Goal: Task Accomplishment & Management: Manage account settings

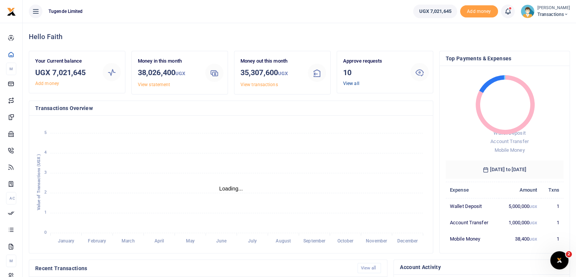
click at [357, 84] on link "View all" at bounding box center [351, 83] width 16 height 5
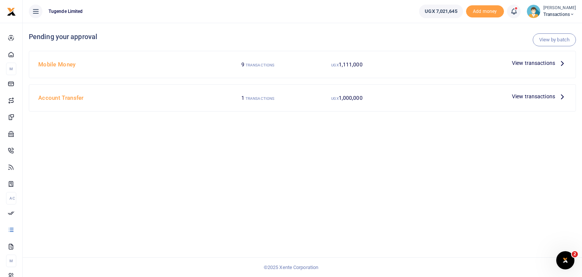
click at [523, 95] on span "View transactions" at bounding box center [533, 96] width 43 height 8
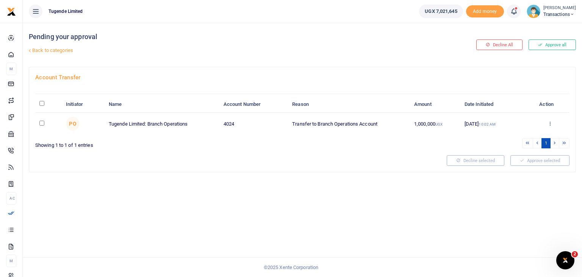
click at [41, 122] on input "checkbox" at bounding box center [41, 122] width 5 height 5
checkbox input "true"
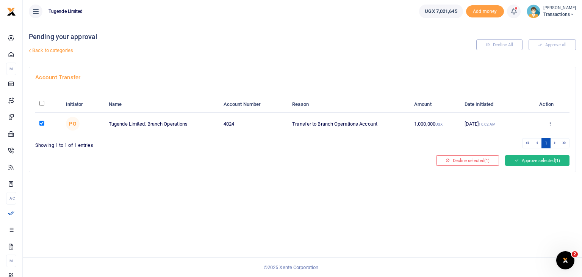
click at [539, 162] on button "Approve selected (1)" at bounding box center [537, 160] width 64 height 11
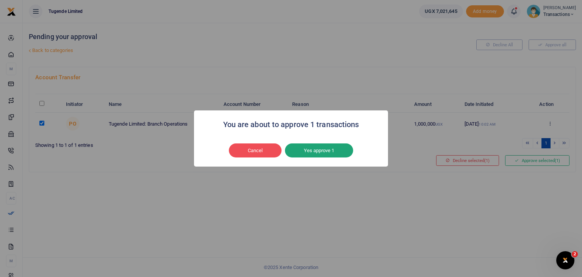
click at [333, 147] on button "Yes approve 1" at bounding box center [319, 150] width 68 height 14
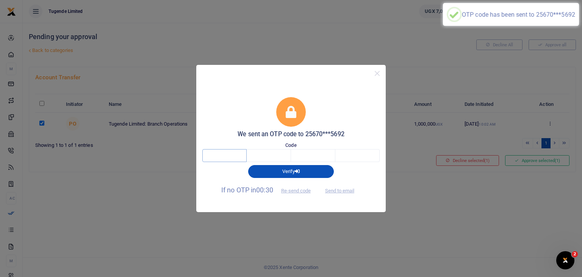
click at [230, 154] on input "text" at bounding box center [224, 155] width 44 height 13
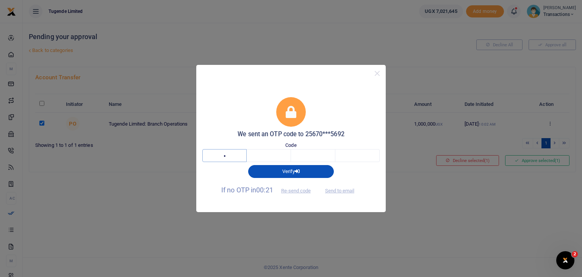
type input "8"
type input "6"
type input "4"
type input "8"
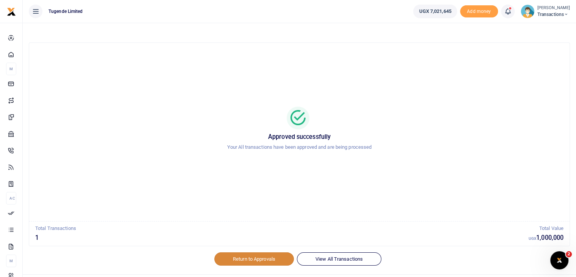
click at [247, 260] on link "Return to Approvals" at bounding box center [254, 258] width 80 height 13
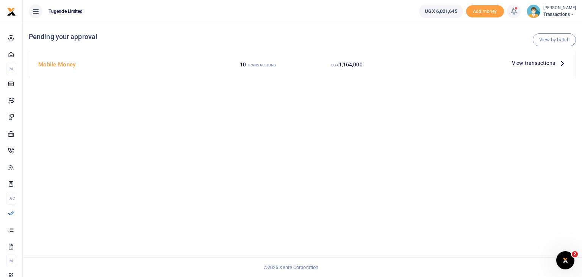
click at [538, 64] on span "View transactions" at bounding box center [533, 63] width 43 height 8
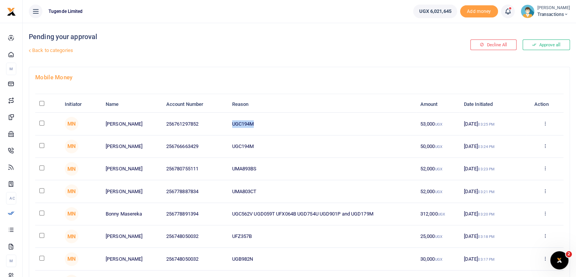
drag, startPoint x: 233, startPoint y: 125, endPoint x: 260, endPoint y: 133, distance: 28.1
click at [260, 133] on td "UGC194M" at bounding box center [322, 124] width 188 height 22
copy td "UGC194M"
click at [40, 120] on input "checkbox" at bounding box center [41, 122] width 5 height 5
checkbox input "true"
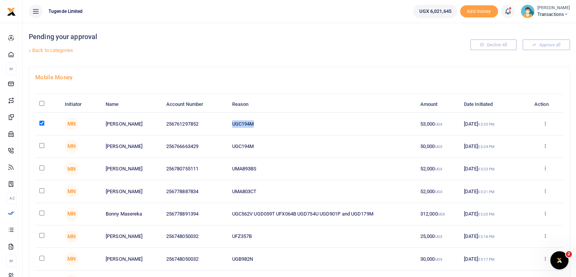
click at [41, 143] on input "checkbox" at bounding box center [41, 145] width 5 height 5
checkbox input "true"
drag, startPoint x: 232, startPoint y: 171, endPoint x: 285, endPoint y: 161, distance: 53.5
click at [285, 161] on td "UMA893BS" at bounding box center [322, 169] width 188 height 22
copy td "UMA893BS"
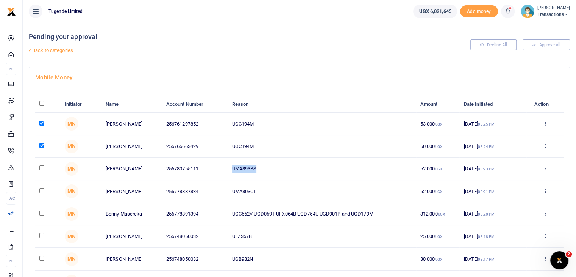
click at [42, 166] on input "checkbox" at bounding box center [41, 167] width 5 height 5
checkbox input "true"
drag, startPoint x: 230, startPoint y: 187, endPoint x: 274, endPoint y: 194, distance: 44.1
click at [274, 194] on td "UMA803CT" at bounding box center [322, 191] width 188 height 22
copy td "UMA803CT"
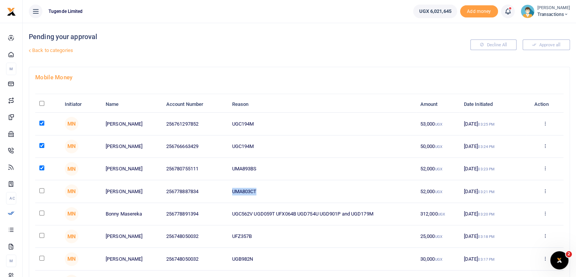
click at [40, 189] on input "checkbox" at bounding box center [41, 190] width 5 height 5
checkbox input "true"
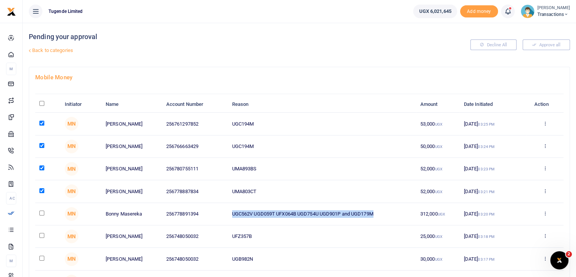
drag, startPoint x: 233, startPoint y: 211, endPoint x: 381, endPoint y: 213, distance: 148.1
click at [381, 213] on td "UGC562V UGD059T UFX064B UGD754U UGD901P and UGD179M" at bounding box center [322, 214] width 188 height 22
copy td "UGC562V UGD059T UFX064B UGD754U UGD901P and UGD179M"
click at [42, 211] on input "checkbox" at bounding box center [41, 212] width 5 height 5
checkbox input "true"
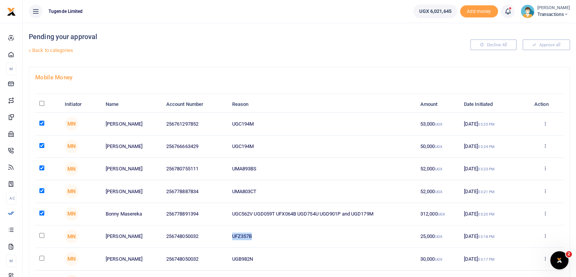
drag, startPoint x: 229, startPoint y: 236, endPoint x: 277, endPoint y: 234, distance: 47.8
click at [277, 234] on td "UFZ357B" at bounding box center [322, 236] width 188 height 22
copy td "UFZ357B"
click at [277, 234] on td "UFZ357B" at bounding box center [322, 236] width 188 height 22
click at [255, 232] on td "UFZ357B" at bounding box center [322, 236] width 188 height 22
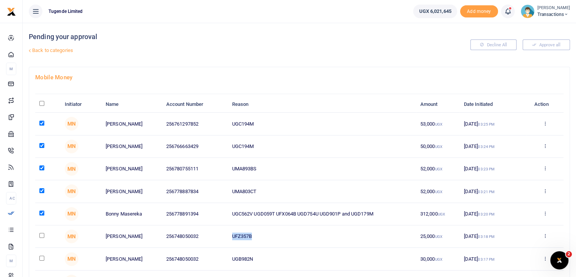
drag, startPoint x: 232, startPoint y: 235, endPoint x: 276, endPoint y: 233, distance: 44.0
click at [276, 233] on td "UFZ357B" at bounding box center [322, 236] width 188 height 22
copy td "UFZ357B"
click at [39, 234] on td at bounding box center [47, 236] width 25 height 22
click at [41, 235] on input "checkbox" at bounding box center [41, 235] width 5 height 5
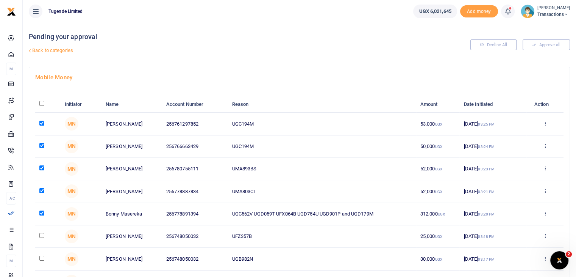
checkbox input "true"
drag, startPoint x: 232, startPoint y: 259, endPoint x: 269, endPoint y: 256, distance: 36.5
click at [269, 256] on td "UGB982N" at bounding box center [322, 258] width 188 height 22
copy td "UGB982N"
click at [42, 258] on input "checkbox" at bounding box center [41, 257] width 5 height 5
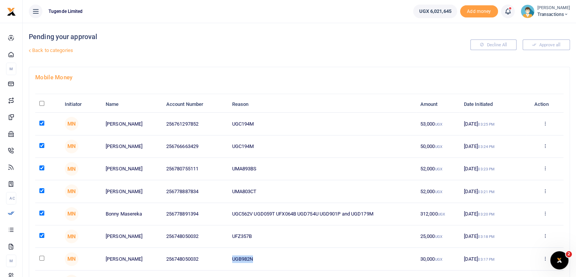
checkbox input "true"
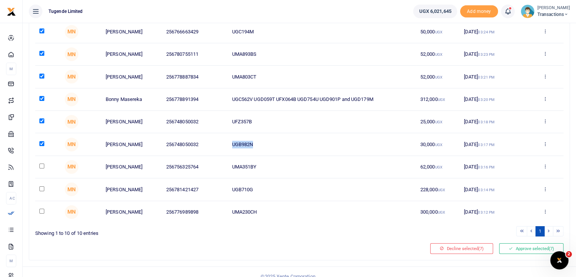
scroll to position [114, 0]
drag, startPoint x: 232, startPoint y: 166, endPoint x: 270, endPoint y: 166, distance: 37.9
click at [270, 166] on td "UMA351BY" at bounding box center [322, 167] width 188 height 22
copy td "UMA351BY"
click at [42, 166] on input "checkbox" at bounding box center [41, 166] width 5 height 5
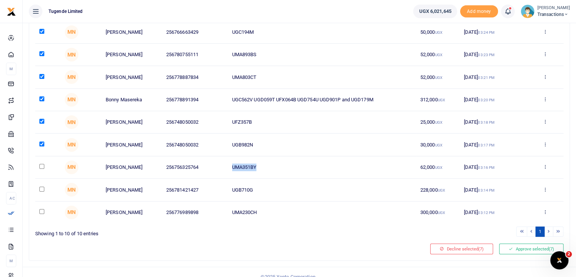
checkbox input "true"
drag, startPoint x: 232, startPoint y: 190, endPoint x: 270, endPoint y: 190, distance: 37.9
click at [270, 190] on td "UGB710G" at bounding box center [322, 189] width 188 height 22
copy td "UGB710G"
click at [41, 190] on td at bounding box center [47, 189] width 25 height 22
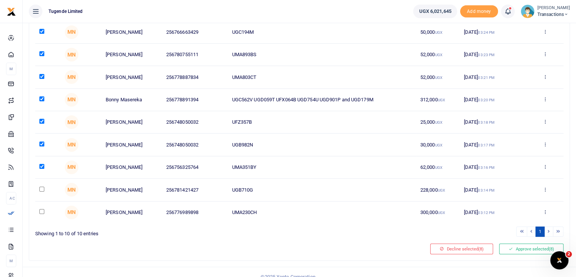
click at [41, 188] on input "checkbox" at bounding box center [41, 188] width 5 height 5
checkbox input "true"
drag, startPoint x: 229, startPoint y: 210, endPoint x: 282, endPoint y: 211, distance: 53.1
click at [282, 211] on td "UMA230CH" at bounding box center [322, 212] width 188 height 22
copy td "UMA230CH"
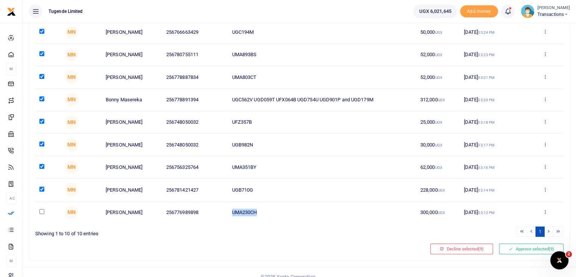
click at [41, 210] on input "checkbox" at bounding box center [41, 211] width 5 height 5
checkbox input "true"
click at [518, 248] on button "Approve selected (10)" at bounding box center [530, 248] width 67 height 11
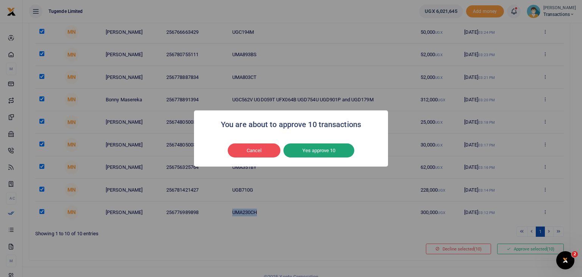
click at [304, 143] on button "Yes approve 10" at bounding box center [318, 150] width 71 height 14
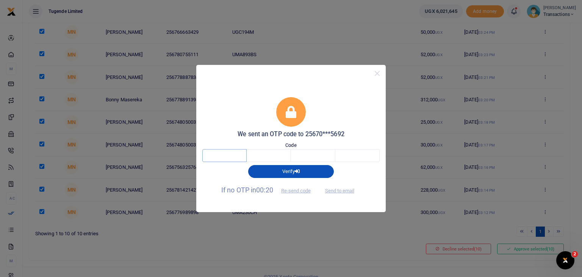
click at [220, 155] on input "text" at bounding box center [224, 155] width 44 height 13
type input "7"
type input "1"
type input "5"
type input "2"
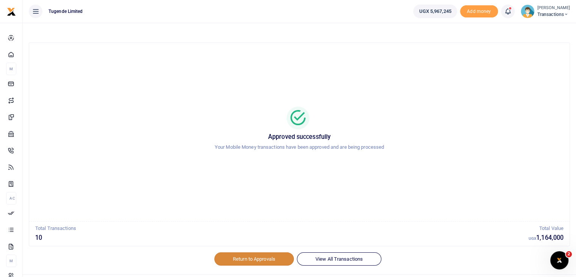
click at [244, 258] on link "Return to Approvals" at bounding box center [254, 258] width 80 height 13
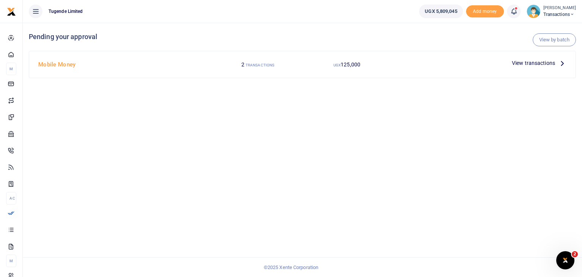
click at [528, 62] on span "View transactions" at bounding box center [533, 63] width 43 height 8
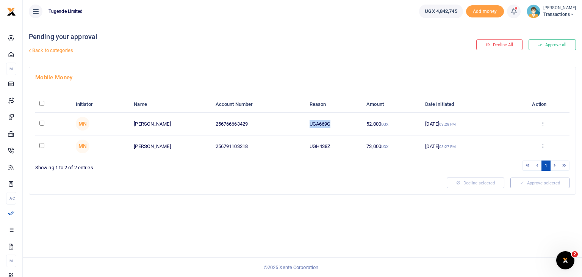
drag, startPoint x: 309, startPoint y: 123, endPoint x: 336, endPoint y: 125, distance: 27.7
click at [336, 125] on td "UGA669G" at bounding box center [333, 124] width 57 height 22
copy td "UGA669G"
click at [42, 122] on input "checkbox" at bounding box center [41, 122] width 5 height 5
checkbox input "true"
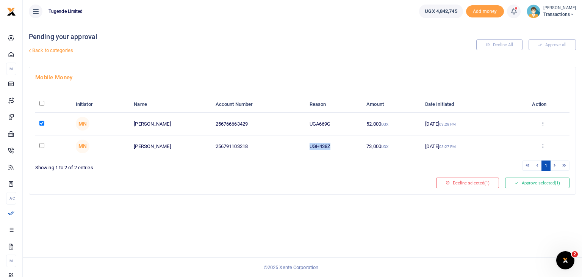
drag, startPoint x: 309, startPoint y: 145, endPoint x: 332, endPoint y: 146, distance: 22.7
click at [332, 146] on td "UGH438Z" at bounding box center [333, 146] width 57 height 22
copy td "UGH438Z"
click at [42, 144] on input "checkbox" at bounding box center [41, 145] width 5 height 5
checkbox input "true"
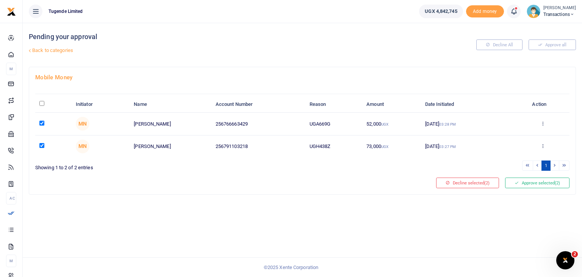
click at [223, 229] on div "Pending your approval Back to categories Decline All Approve all Mobile Money I…" at bounding box center [302, 150] width 559 height 254
click at [517, 180] on icon at bounding box center [516, 182] width 4 height 5
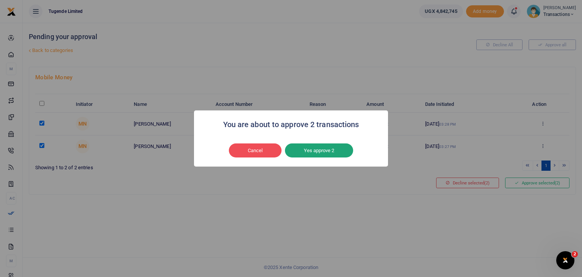
click at [326, 152] on button "Yes approve 2" at bounding box center [319, 150] width 68 height 14
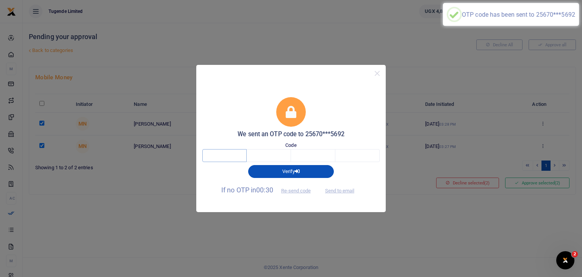
click at [210, 153] on input "text" at bounding box center [224, 155] width 44 height 13
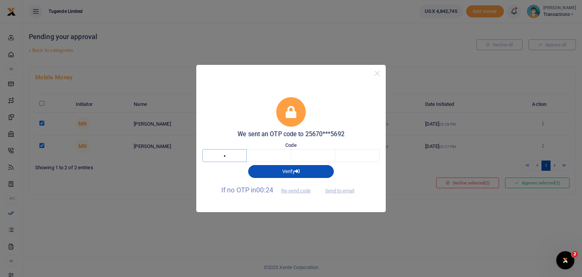
type input "1"
type input "6"
type input "2"
type input "9"
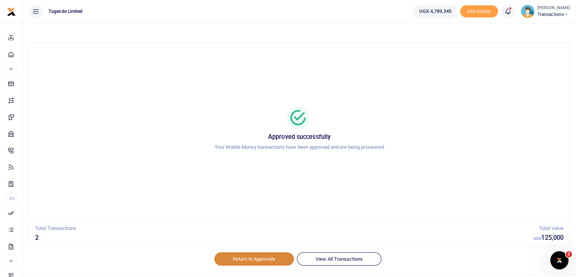
click at [244, 255] on link "Return to Approvals" at bounding box center [254, 258] width 80 height 13
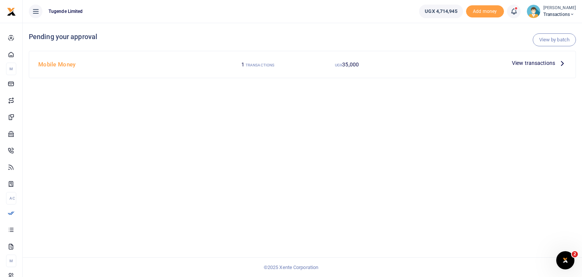
click at [530, 61] on span "View transactions" at bounding box center [533, 63] width 43 height 8
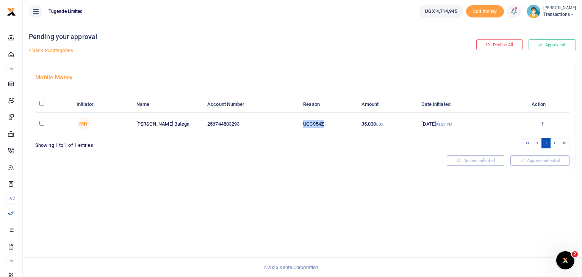
drag, startPoint x: 304, startPoint y: 124, endPoint x: 334, endPoint y: 121, distance: 30.4
click at [334, 121] on td "UGC954Z" at bounding box center [328, 124] width 58 height 22
copy td "UGC954Z"
click at [43, 124] on input "checkbox" at bounding box center [41, 122] width 5 height 5
checkbox input "true"
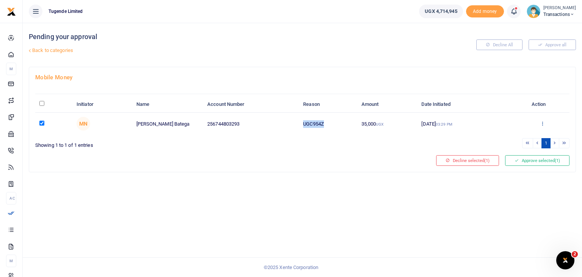
click at [542, 124] on icon at bounding box center [542, 122] width 5 height 5
click at [498, 138] on link "Approve" at bounding box center [515, 135] width 60 height 11
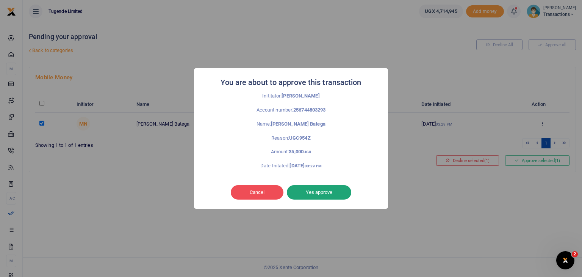
click at [317, 194] on button "Yes approve" at bounding box center [319, 192] width 64 height 14
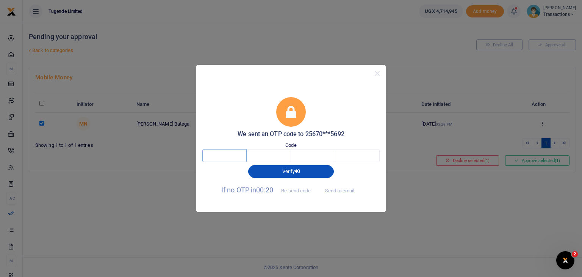
click at [223, 157] on input "text" at bounding box center [224, 155] width 44 height 13
type input "9"
type input "8"
type input "4"
type input "1"
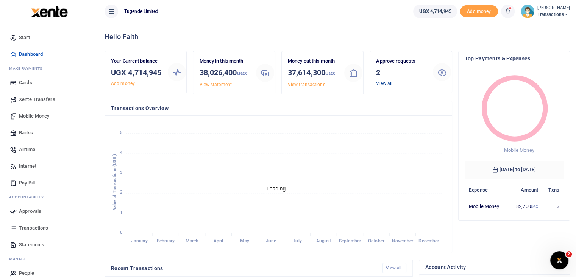
click at [385, 83] on link "View all" at bounding box center [384, 83] width 16 height 5
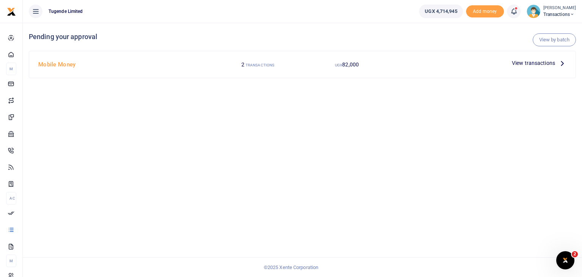
click at [524, 63] on span "View transactions" at bounding box center [533, 63] width 43 height 8
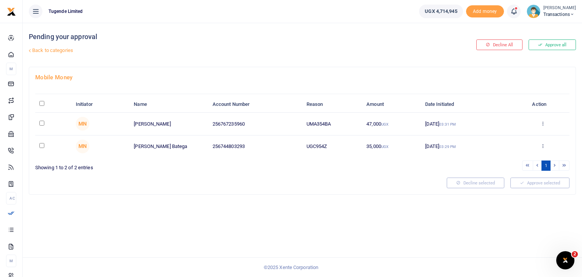
click at [39, 122] on input "checkbox" at bounding box center [41, 122] width 5 height 5
checkbox input "true"
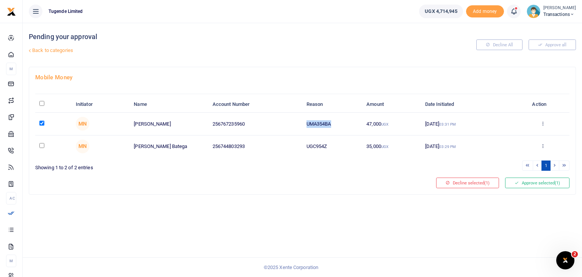
drag, startPoint x: 306, startPoint y: 124, endPoint x: 338, endPoint y: 120, distance: 32.0
click at [338, 120] on td "UMA354BA" at bounding box center [332, 124] width 60 height 22
copy td "UMA354BA"
click at [41, 146] on input "checkbox" at bounding box center [41, 145] width 5 height 5
checkbox input "true"
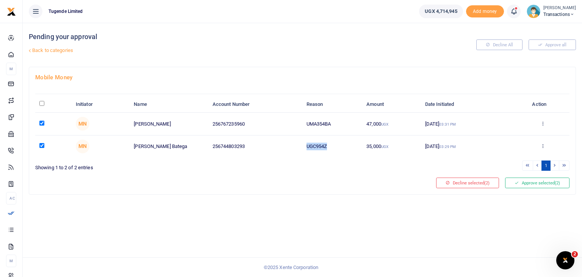
drag, startPoint x: 308, startPoint y: 148, endPoint x: 334, endPoint y: 147, distance: 26.5
click at [334, 147] on td "UGC954Z" at bounding box center [332, 146] width 60 height 22
copy td "UGC954Z"
click at [141, 175] on div "Mobile Money Initiator Name Account Number Reason Amount Date Initiated Action …" at bounding box center [302, 130] width 546 height 127
click at [517, 180] on icon at bounding box center [516, 182] width 4 height 5
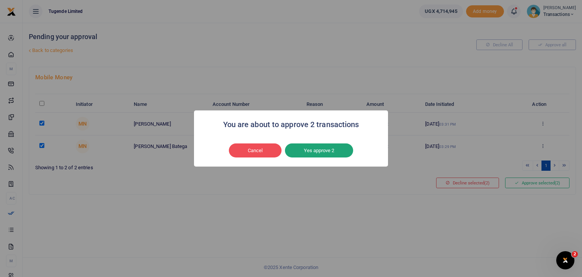
click at [311, 150] on button "Yes approve 2" at bounding box center [319, 150] width 68 height 14
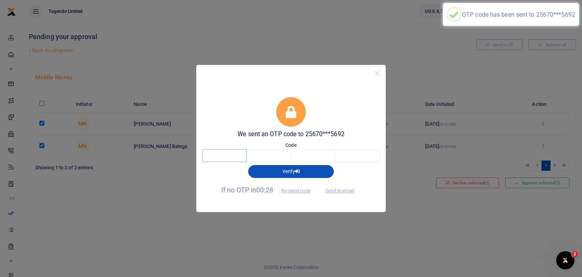
click at [221, 155] on input "text" at bounding box center [224, 155] width 44 height 13
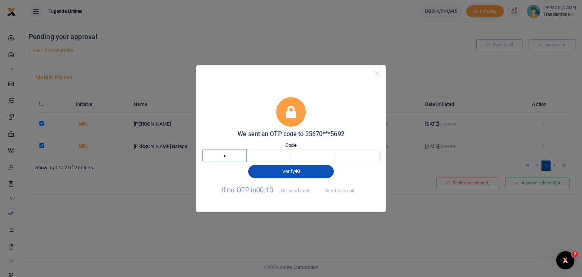
type input "4"
type input "5"
type input "7"
type input "6"
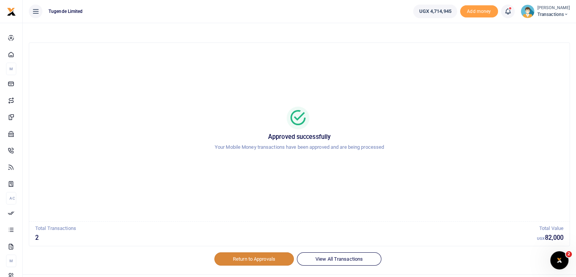
click at [238, 256] on link "Return to Approvals" at bounding box center [254, 258] width 80 height 13
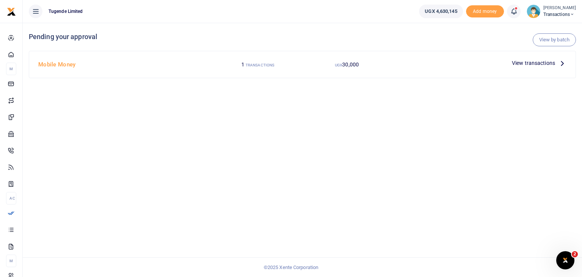
click at [533, 62] on span "View transactions" at bounding box center [533, 63] width 43 height 8
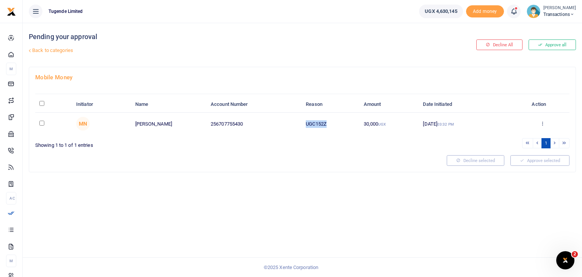
drag, startPoint x: 306, startPoint y: 124, endPoint x: 335, endPoint y: 124, distance: 28.8
click at [335, 124] on td "UGC152Z" at bounding box center [331, 124] width 58 height 22
copy td "UGC152Z"
click at [41, 122] on input "checkbox" at bounding box center [41, 122] width 5 height 5
checkbox input "true"
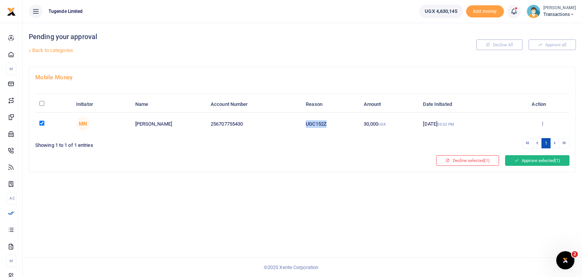
click at [514, 159] on icon at bounding box center [516, 160] width 4 height 5
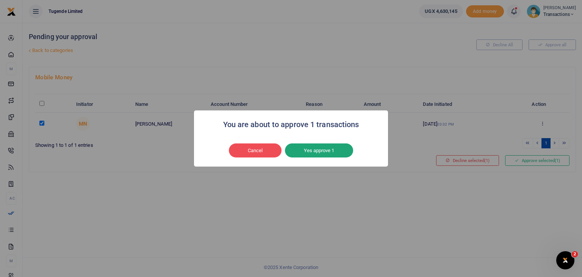
click at [327, 144] on button "Yes approve 1" at bounding box center [319, 150] width 68 height 14
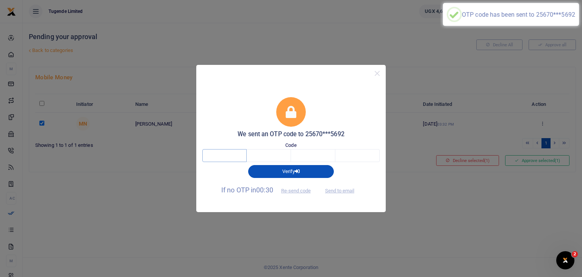
click at [229, 153] on input "text" at bounding box center [224, 155] width 44 height 13
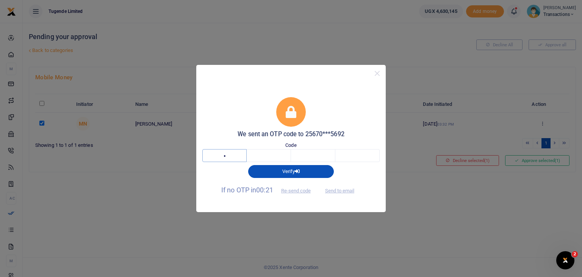
type input "1"
type input "4"
type input "7"
type input "3"
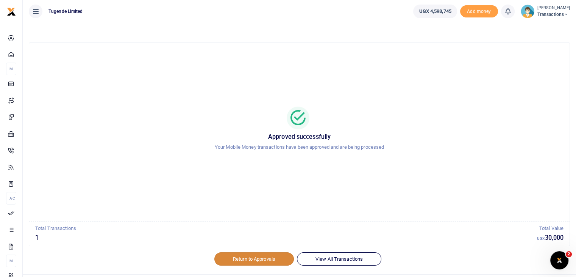
click at [252, 259] on link "Return to Approvals" at bounding box center [254, 258] width 80 height 13
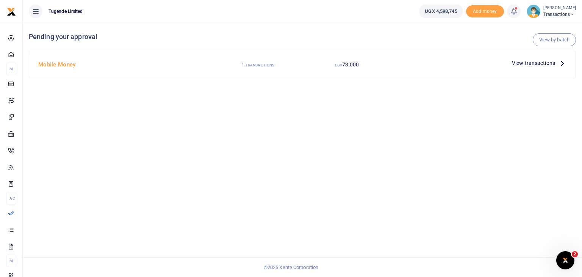
click at [525, 64] on span "View transactions" at bounding box center [533, 63] width 43 height 8
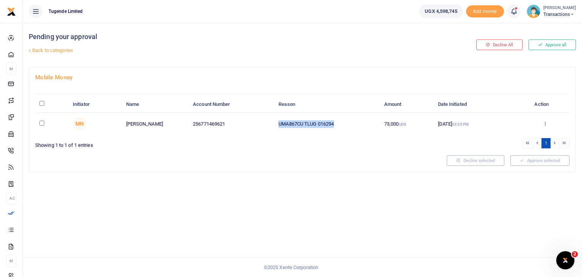
drag, startPoint x: 278, startPoint y: 122, endPoint x: 335, endPoint y: 122, distance: 56.8
click at [335, 122] on td "UMA867CU TLUG 016294" at bounding box center [327, 124] width 106 height 22
copy td "UMA867CU TLUG 016294"
click at [39, 122] on input "checkbox" at bounding box center [41, 122] width 5 height 5
checkbox input "true"
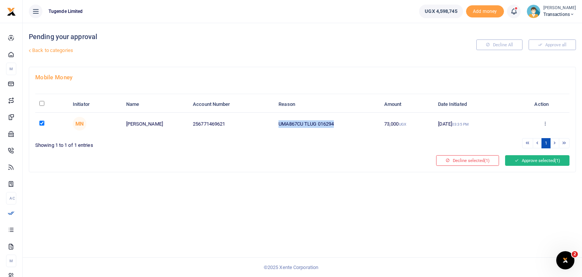
click at [524, 161] on button "Approve selected (1)" at bounding box center [537, 160] width 64 height 11
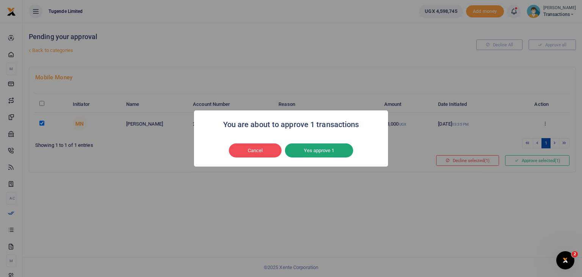
click at [333, 150] on button "Yes approve 1" at bounding box center [319, 150] width 68 height 14
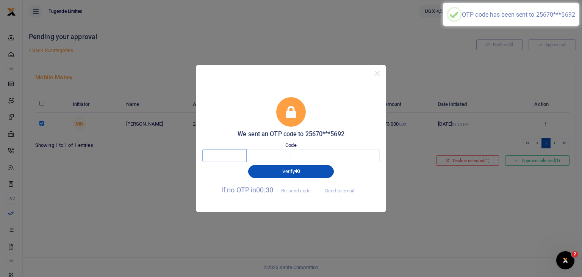
click at [228, 155] on input "text" at bounding box center [224, 155] width 44 height 13
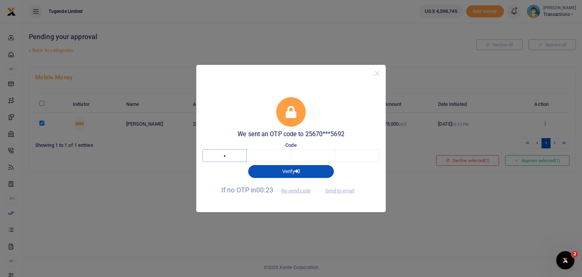
type input "6"
type input "7"
type input "3"
click at [376, 72] on button "Close" at bounding box center [377, 72] width 11 height 11
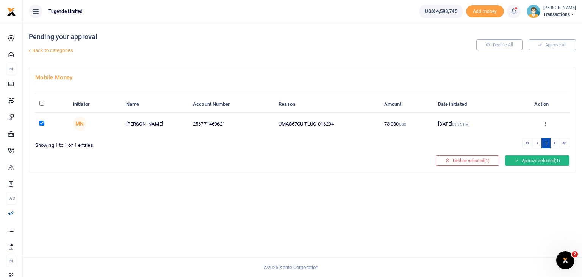
click at [521, 159] on button "Approve selected (1)" at bounding box center [537, 160] width 64 height 11
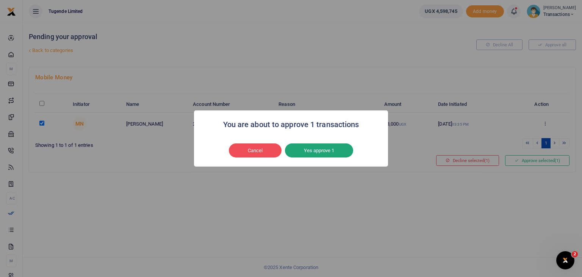
click at [333, 143] on button "Yes approve 1" at bounding box center [319, 150] width 68 height 14
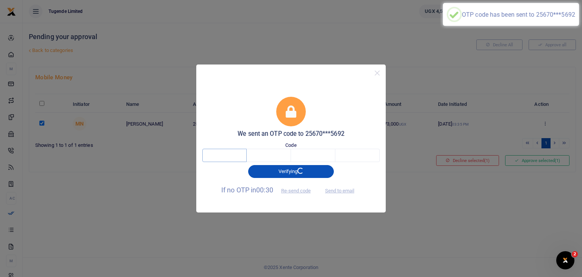
click at [225, 152] on input "text" at bounding box center [224, 155] width 44 height 13
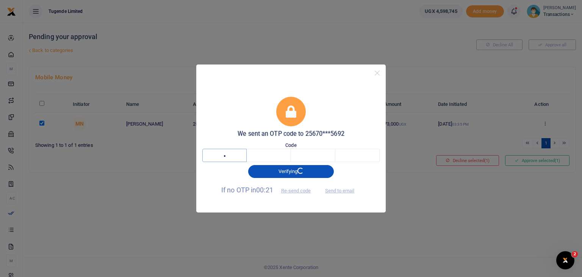
type input "4"
type input "9"
type input "4"
type input "8"
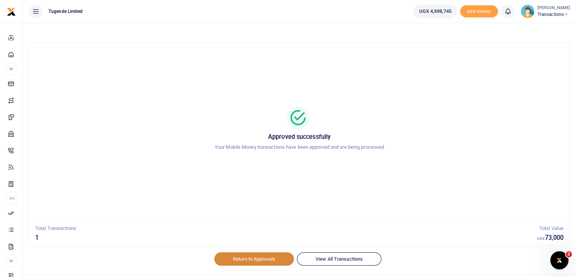
click at [253, 259] on link "Return to Approvals" at bounding box center [254, 258] width 80 height 13
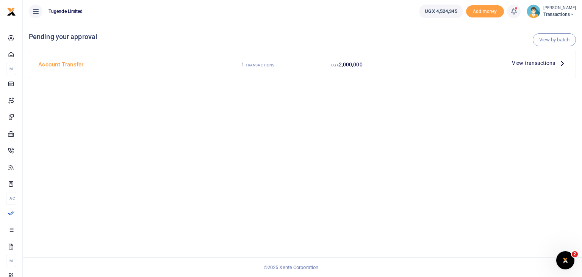
click at [532, 64] on span "View transactions" at bounding box center [533, 63] width 43 height 8
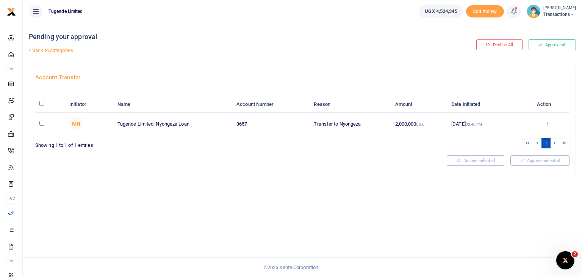
click at [547, 124] on icon at bounding box center [547, 122] width 5 height 5
click at [508, 138] on link "Approve" at bounding box center [520, 135] width 60 height 11
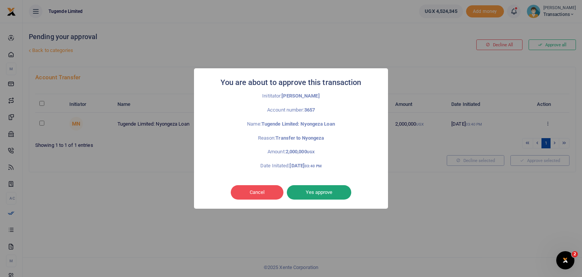
click at [315, 193] on button "Yes approve" at bounding box center [319, 192] width 64 height 14
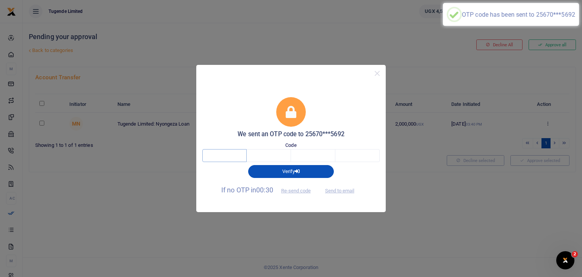
click at [229, 155] on input "text" at bounding box center [224, 155] width 44 height 13
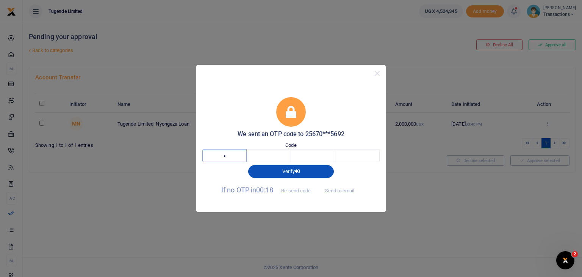
type input "2"
type input "7"
type input "5"
type input "2"
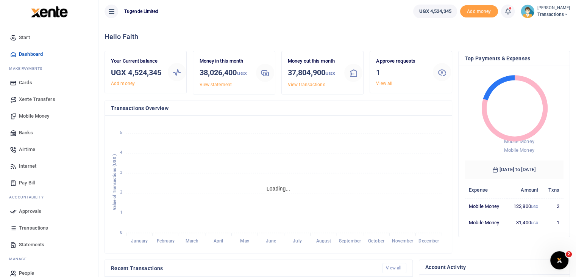
click at [380, 82] on link "View all" at bounding box center [384, 83] width 16 height 5
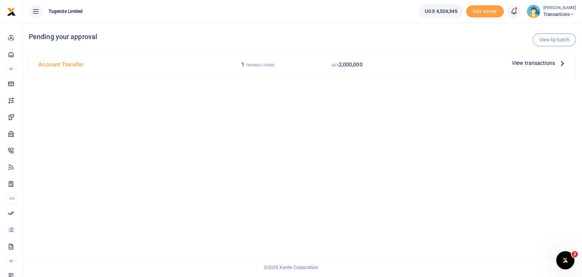
click at [533, 62] on span "View transactions" at bounding box center [533, 63] width 43 height 8
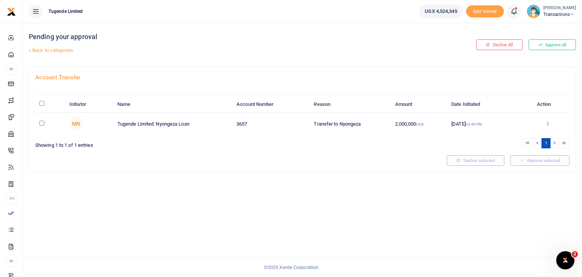
click at [43, 122] on input "checkbox" at bounding box center [41, 122] width 5 height 5
checkbox input "true"
click at [547, 125] on icon at bounding box center [547, 122] width 5 height 5
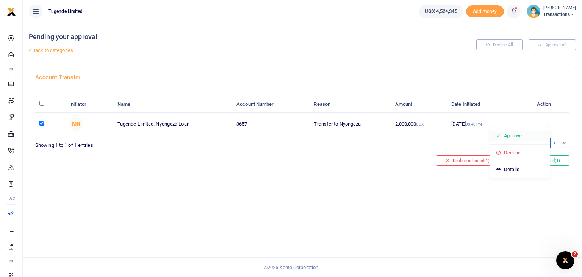
click at [505, 136] on link "Approve" at bounding box center [520, 135] width 60 height 11
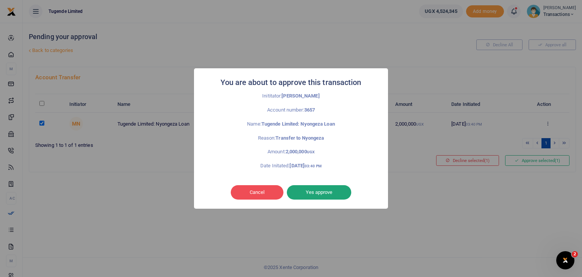
click at [317, 193] on button "Yes approve" at bounding box center [319, 192] width 64 height 14
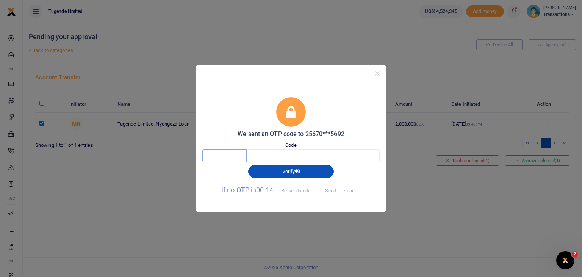
click at [221, 156] on input "text" at bounding box center [224, 155] width 44 height 13
type input "7"
type input "9"
type input "1"
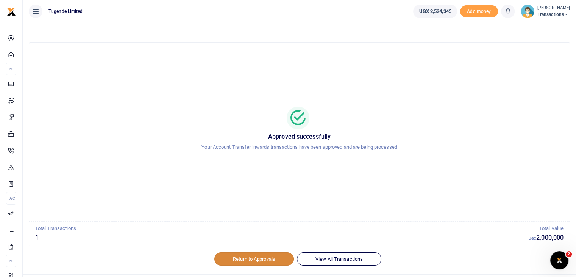
click at [249, 262] on link "Return to Approvals" at bounding box center [254, 258] width 80 height 13
